Goal: Information Seeking & Learning: Find specific fact

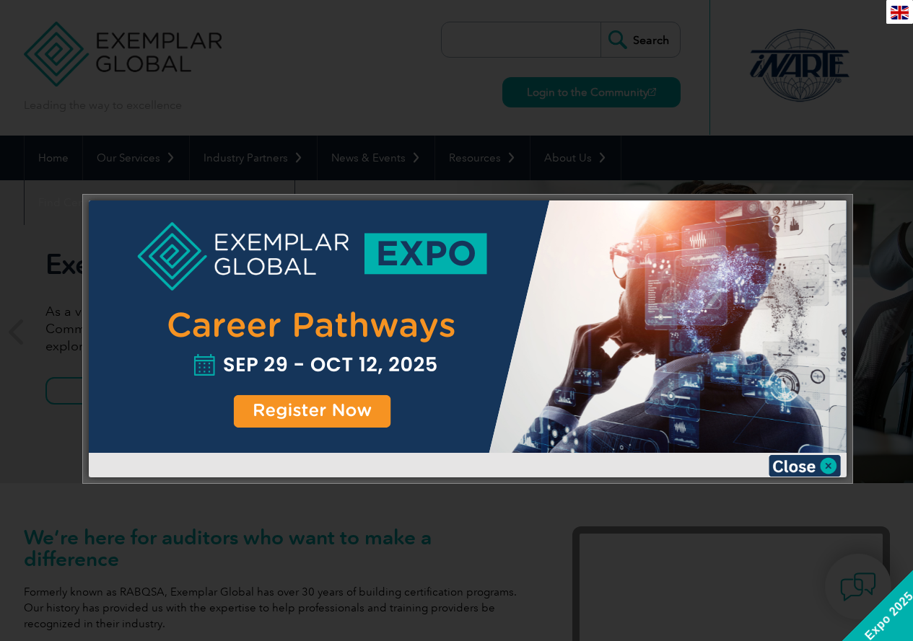
click at [824, 465] on img at bounding box center [805, 466] width 72 height 22
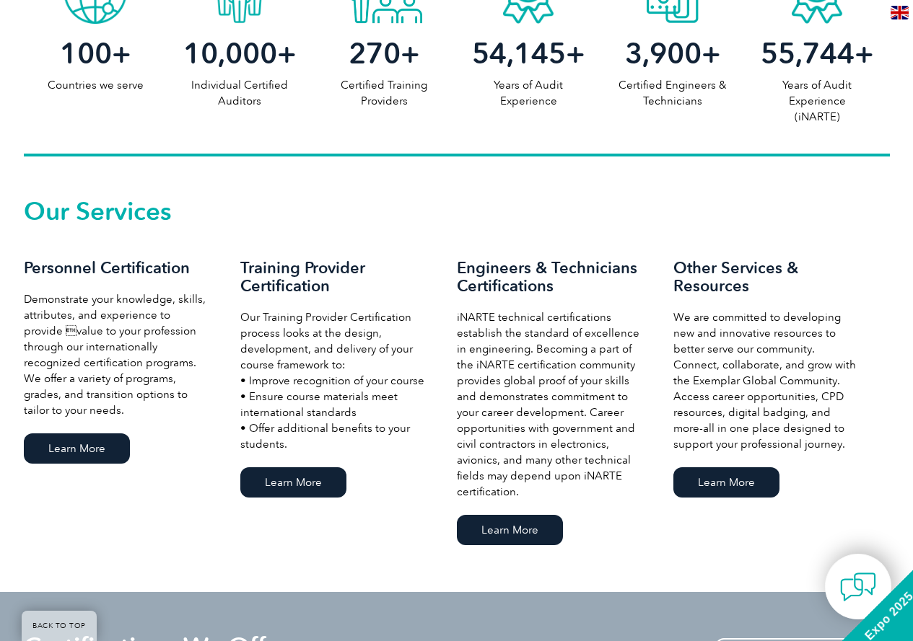
scroll to position [866, 0]
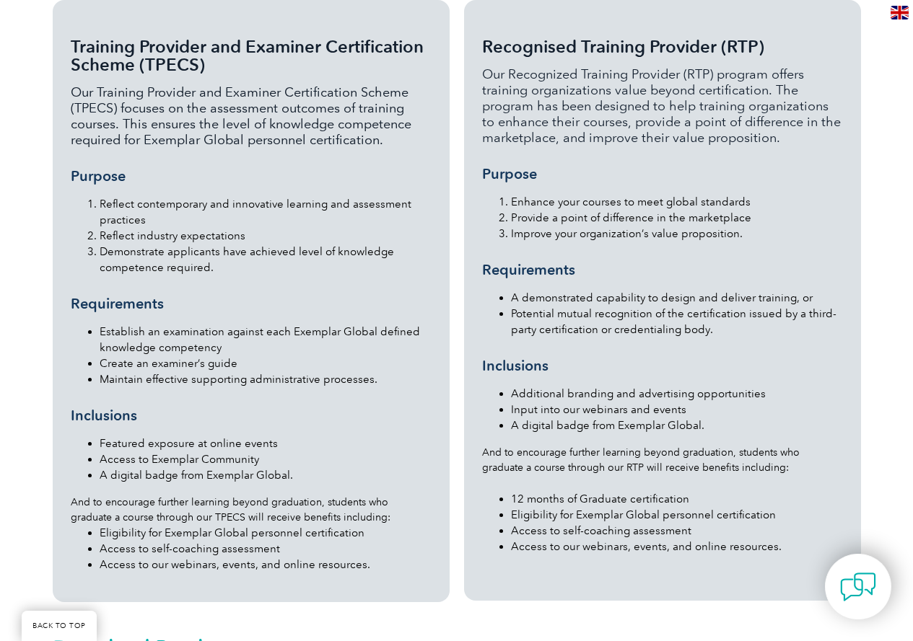
scroll to position [1371, 0]
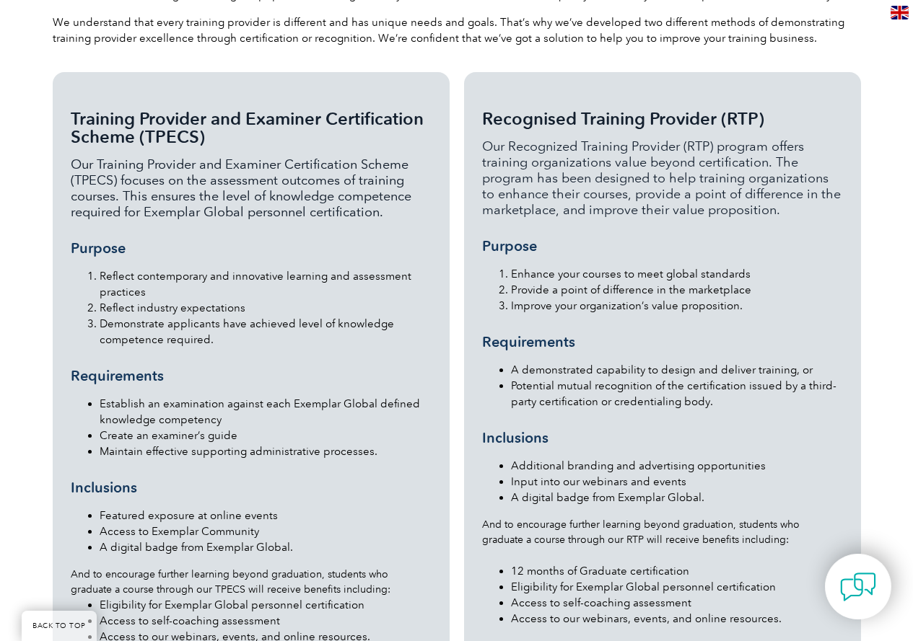
drag, startPoint x: 480, startPoint y: 87, endPoint x: 795, endPoint y: 84, distance: 315.3
click at [795, 84] on div "Recognised Training Provider (RTP) Our Recognized Training Provider (RTP) progr…" at bounding box center [662, 372] width 397 height 601
click at [691, 108] on span "Recognised Training Provider (RTP)" at bounding box center [623, 118] width 282 height 21
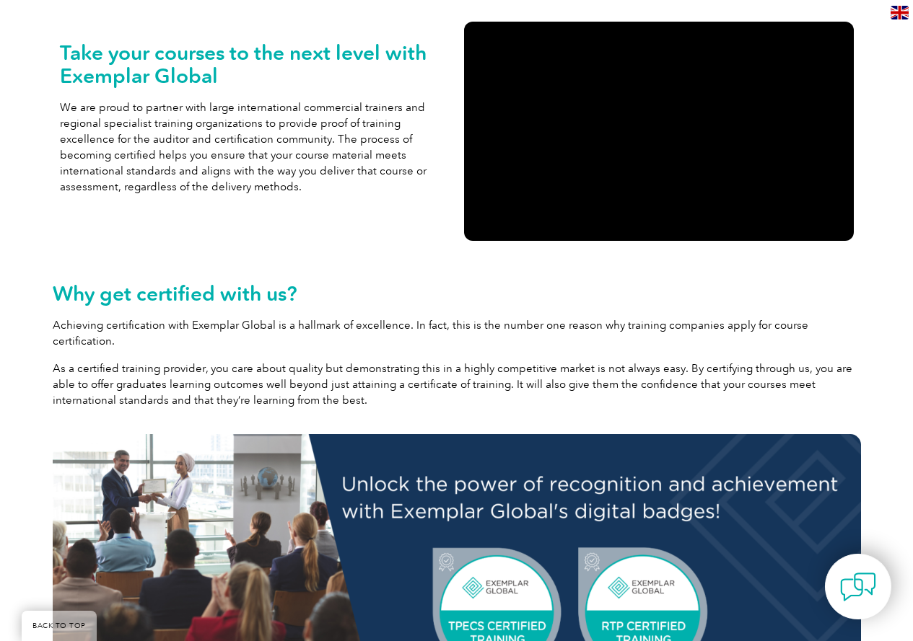
scroll to position [0, 0]
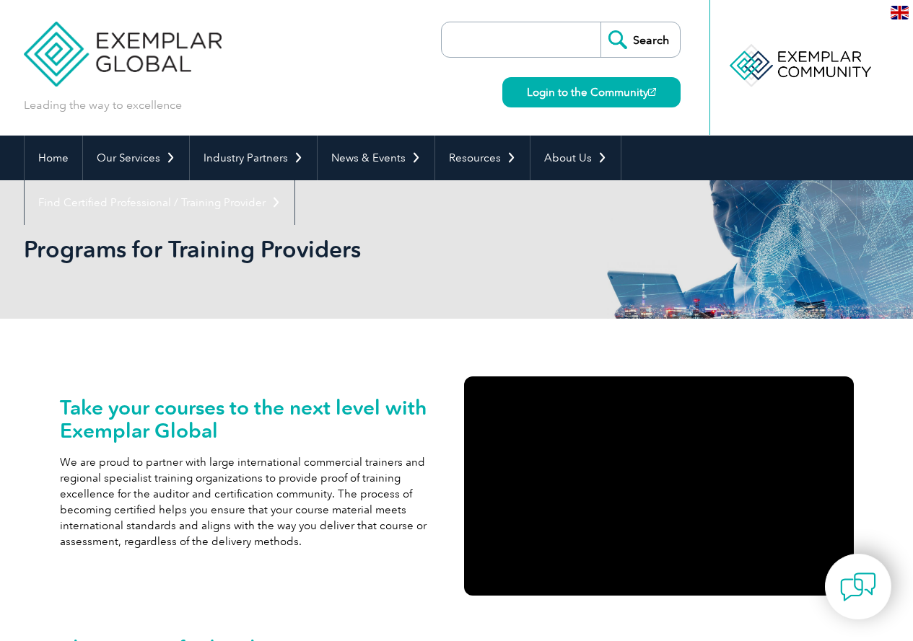
click at [522, 40] on input "search" at bounding box center [525, 39] width 152 height 35
type input "Course Administrator Manual"
click at [600, 22] on input "Search" at bounding box center [639, 39] width 79 height 35
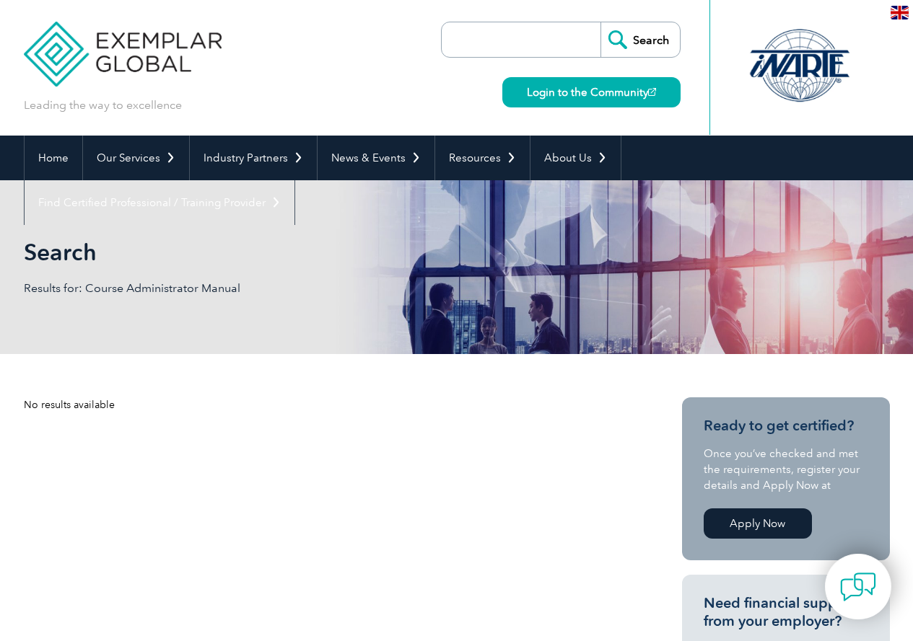
drag, startPoint x: 0, startPoint y: 0, endPoint x: 535, endPoint y: 40, distance: 536.2
click at [535, 40] on input "search" at bounding box center [525, 39] width 152 height 35
click at [564, 43] on input "Course Administrator Manual" at bounding box center [525, 39] width 152 height 35
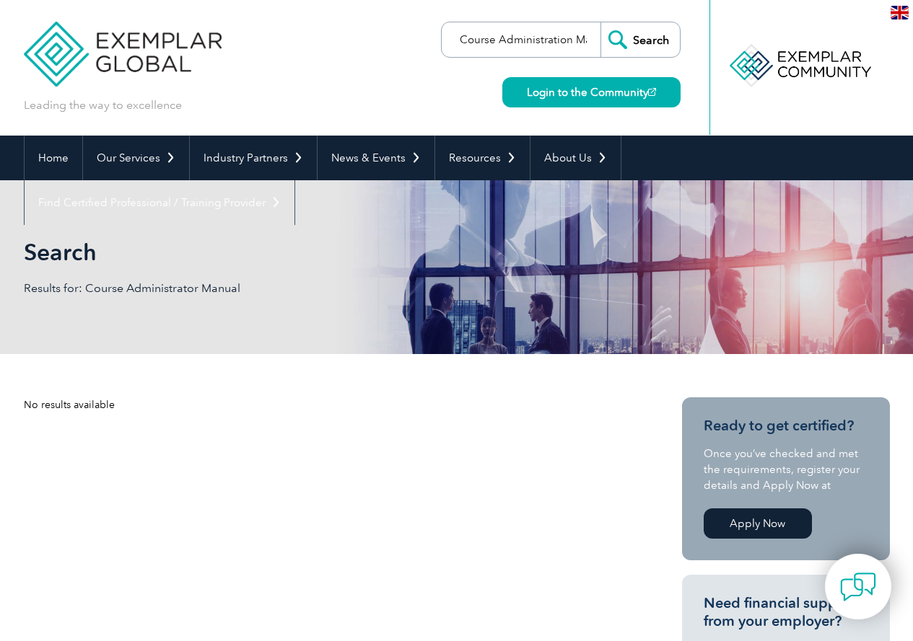
type input "Course Administration Manual"
click at [600, 22] on input "Search" at bounding box center [639, 39] width 79 height 35
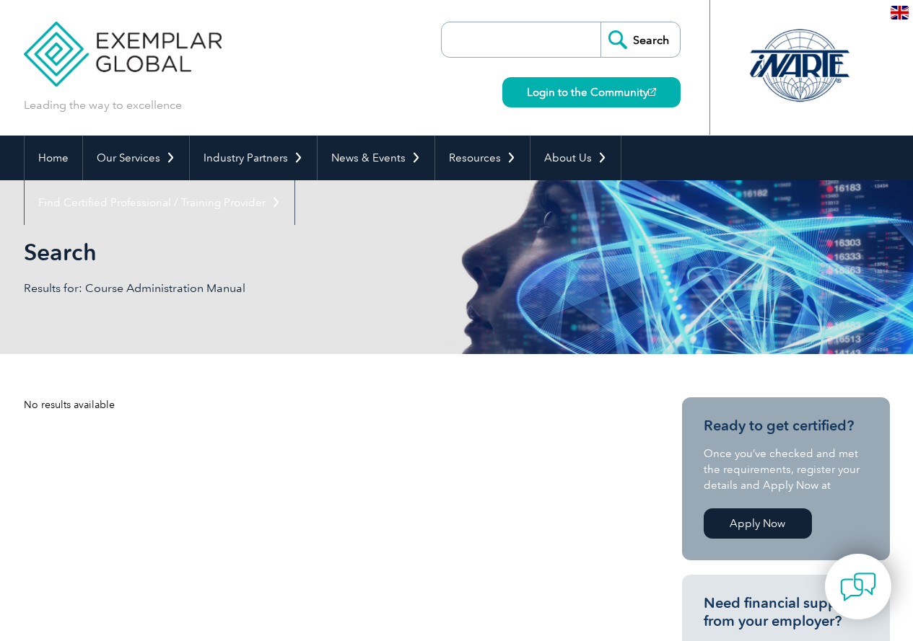
drag, startPoint x: 490, startPoint y: 27, endPoint x: 489, endPoint y: 35, distance: 8.0
click at [490, 27] on input "search" at bounding box center [525, 39] width 152 height 35
type input "Manual"
click at [633, 39] on input "Search" at bounding box center [639, 39] width 79 height 35
